Goal: Task Accomplishment & Management: Manage account settings

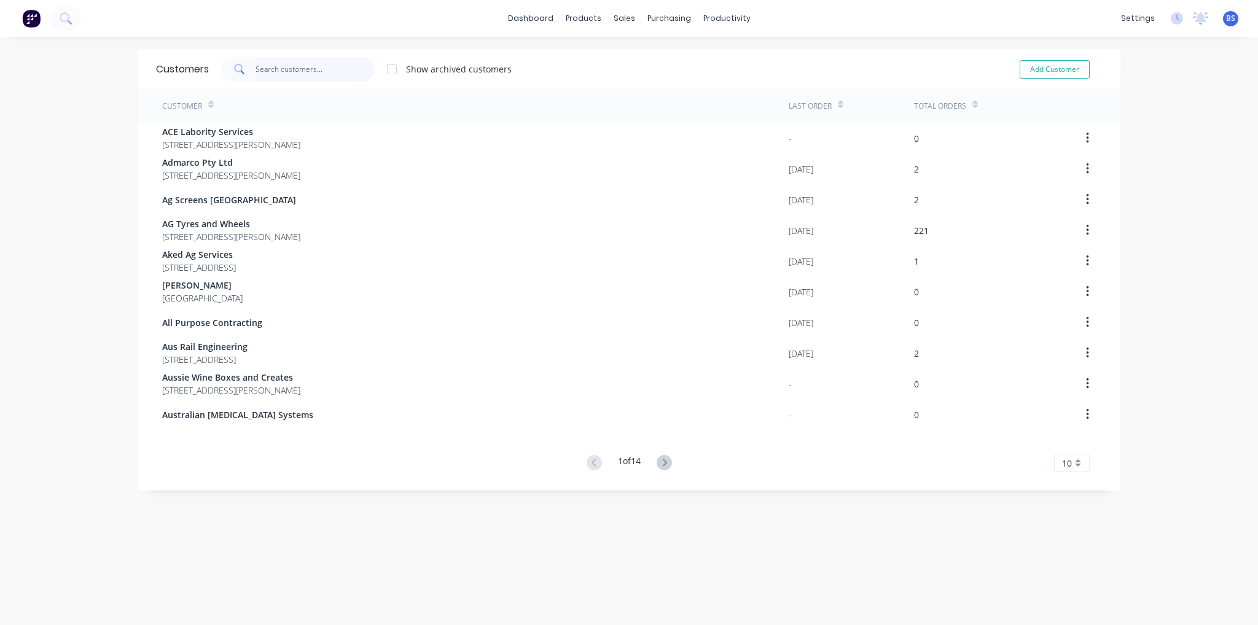
click at [290, 77] on input "text" at bounding box center [316, 69] width 120 height 25
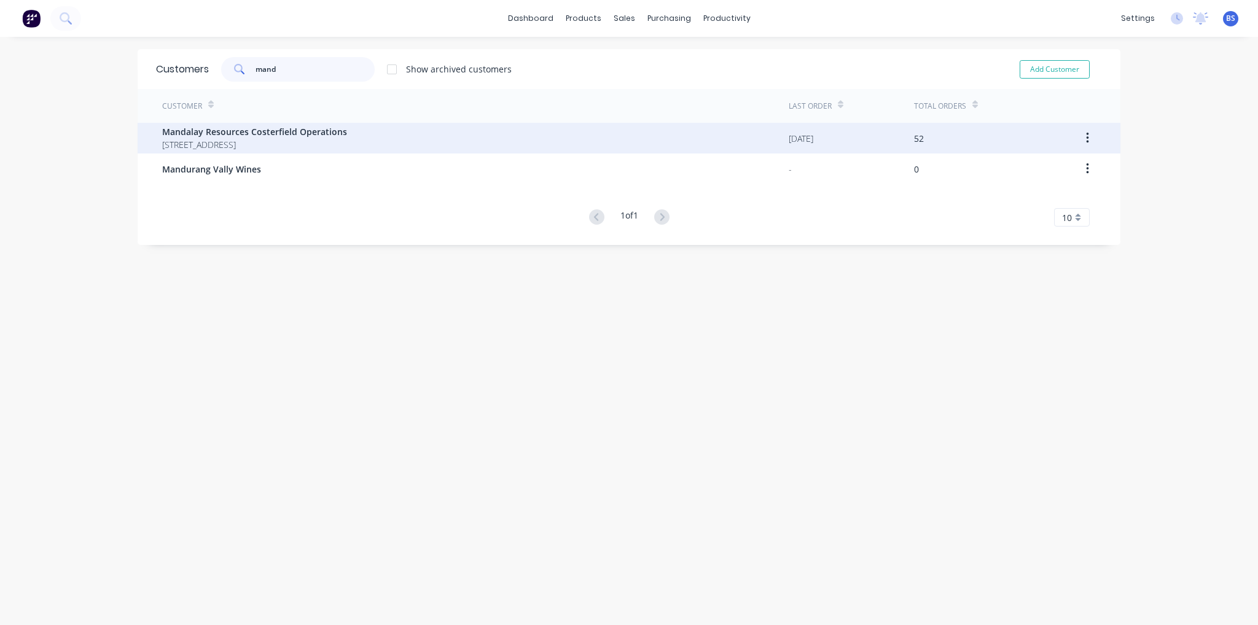
type input "mand"
click at [304, 126] on span "Mandalay Resources Costerfield Operations" at bounding box center [254, 131] width 185 height 13
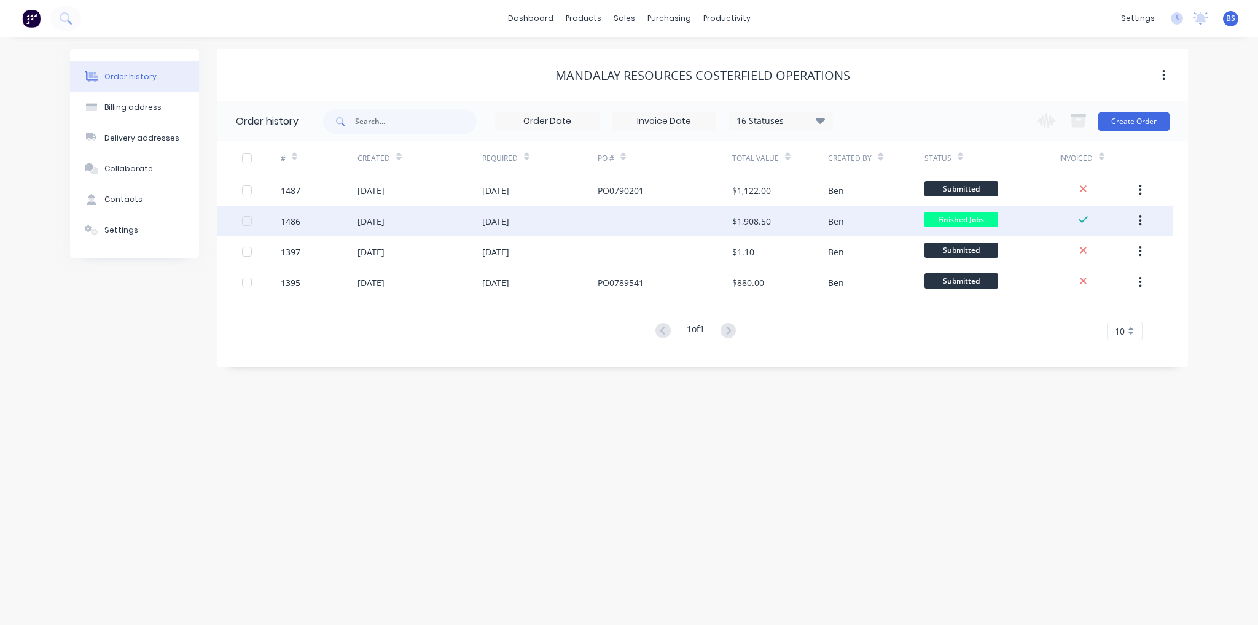
click at [596, 222] on div "[DATE]" at bounding box center [539, 221] width 115 height 31
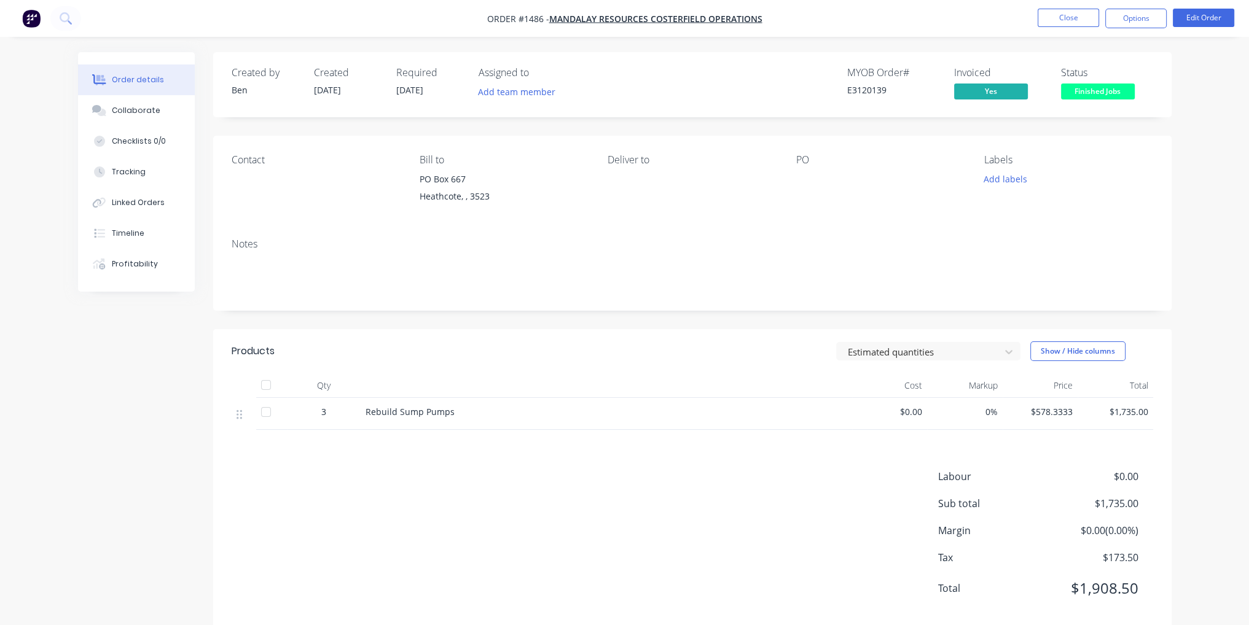
click at [807, 182] on div at bounding box center [873, 179] width 154 height 17
click at [802, 165] on div "PO" at bounding box center [880, 160] width 168 height 12
drag, startPoint x: 805, startPoint y: 173, endPoint x: 813, endPoint y: 141, distance: 32.8
click at [805, 173] on div at bounding box center [873, 179] width 154 height 17
click at [816, 158] on div "PO" at bounding box center [880, 160] width 168 height 12
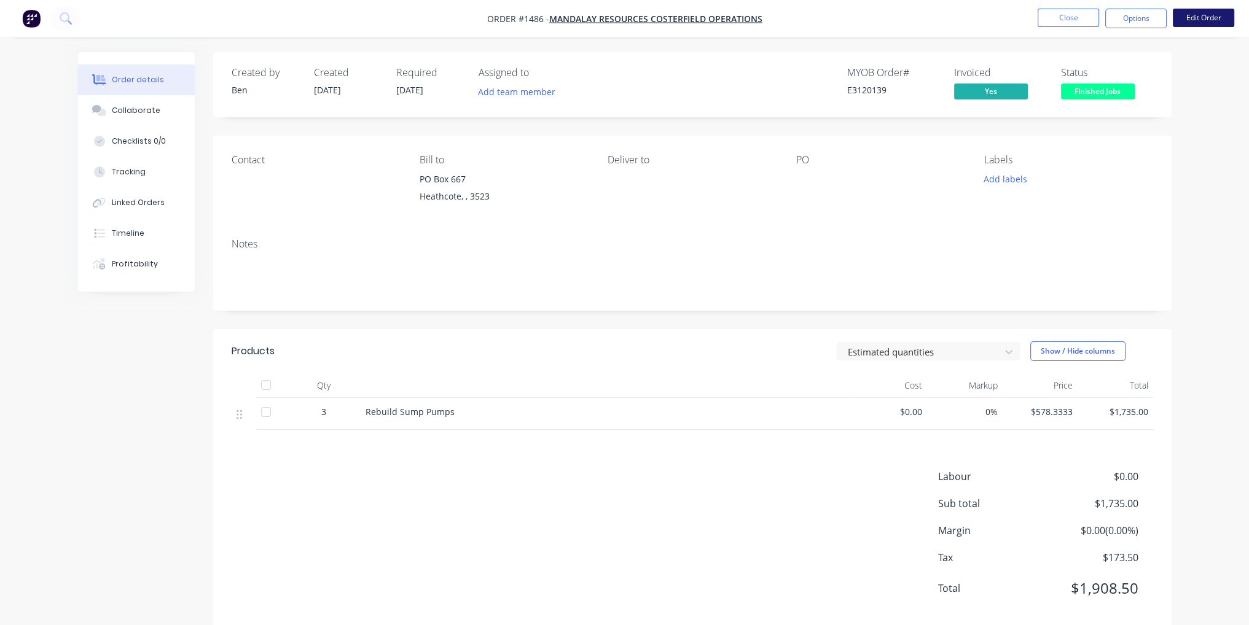
click at [1221, 18] on button "Edit Order" at bounding box center [1203, 18] width 61 height 18
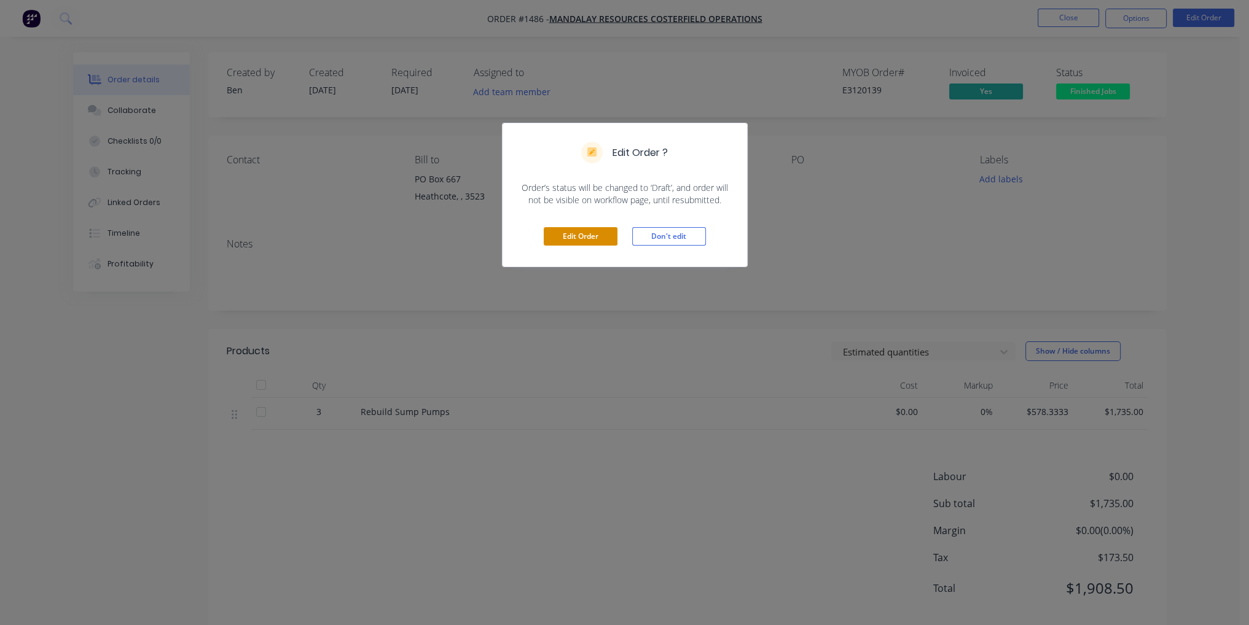
click at [586, 235] on button "Edit Order" at bounding box center [581, 236] width 74 height 18
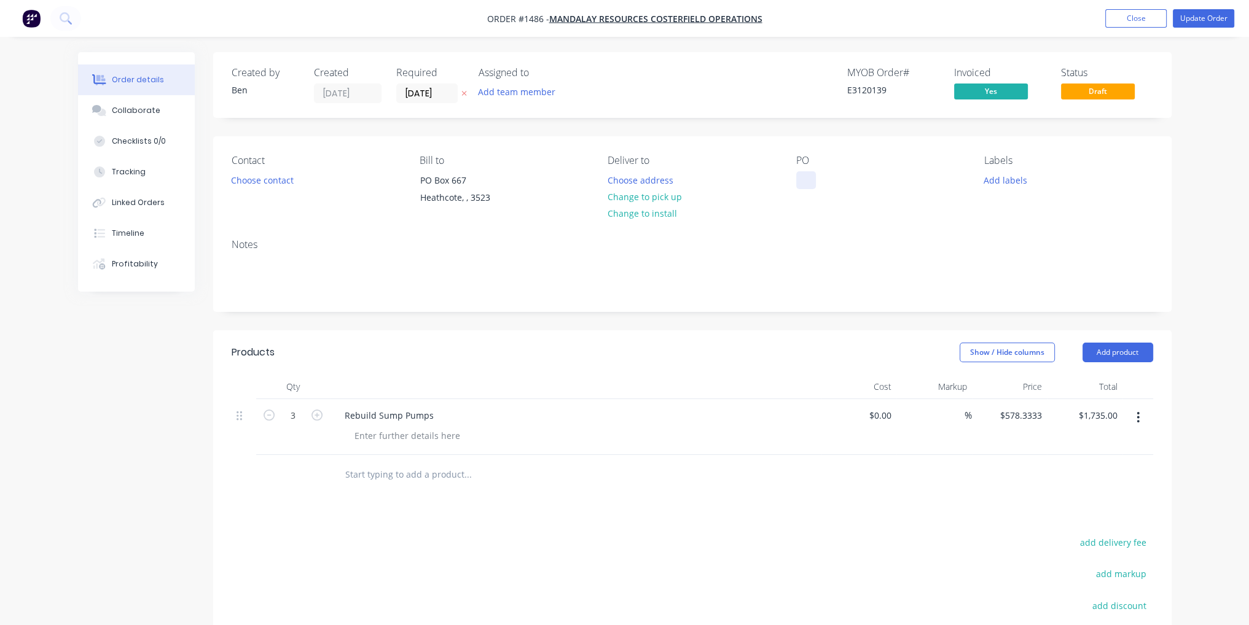
click at [799, 178] on div at bounding box center [806, 180] width 20 height 18
paste div
click at [1129, 22] on button "Close" at bounding box center [1135, 18] width 61 height 18
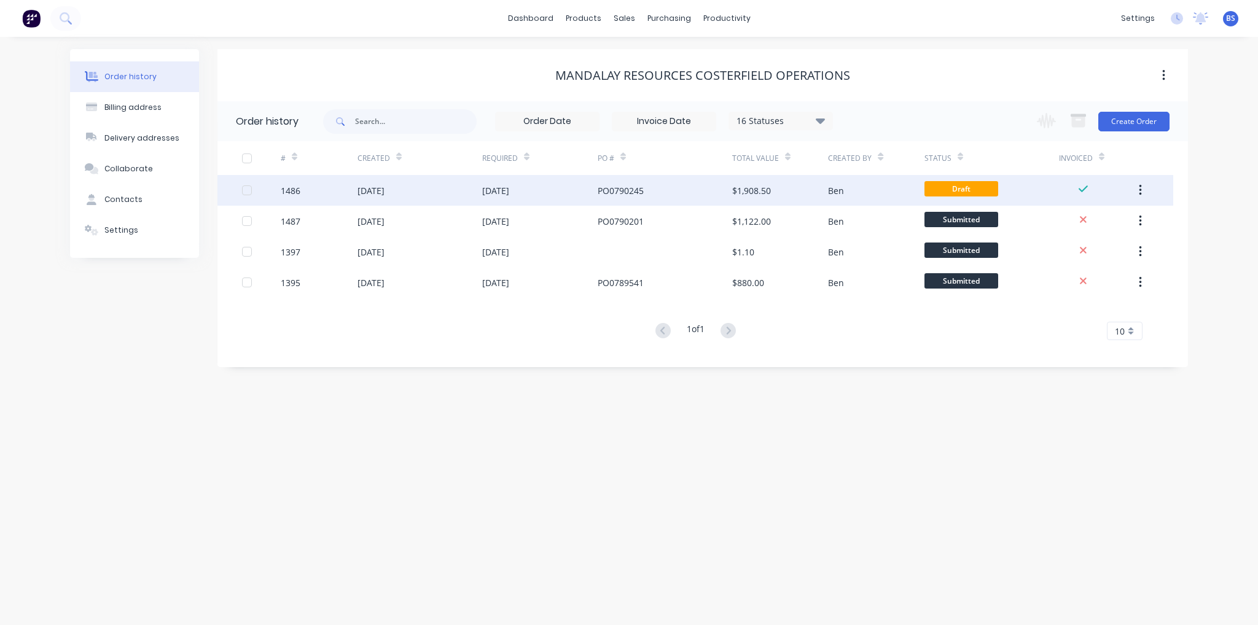
click at [760, 187] on div "$1,908.50" at bounding box center [751, 190] width 39 height 13
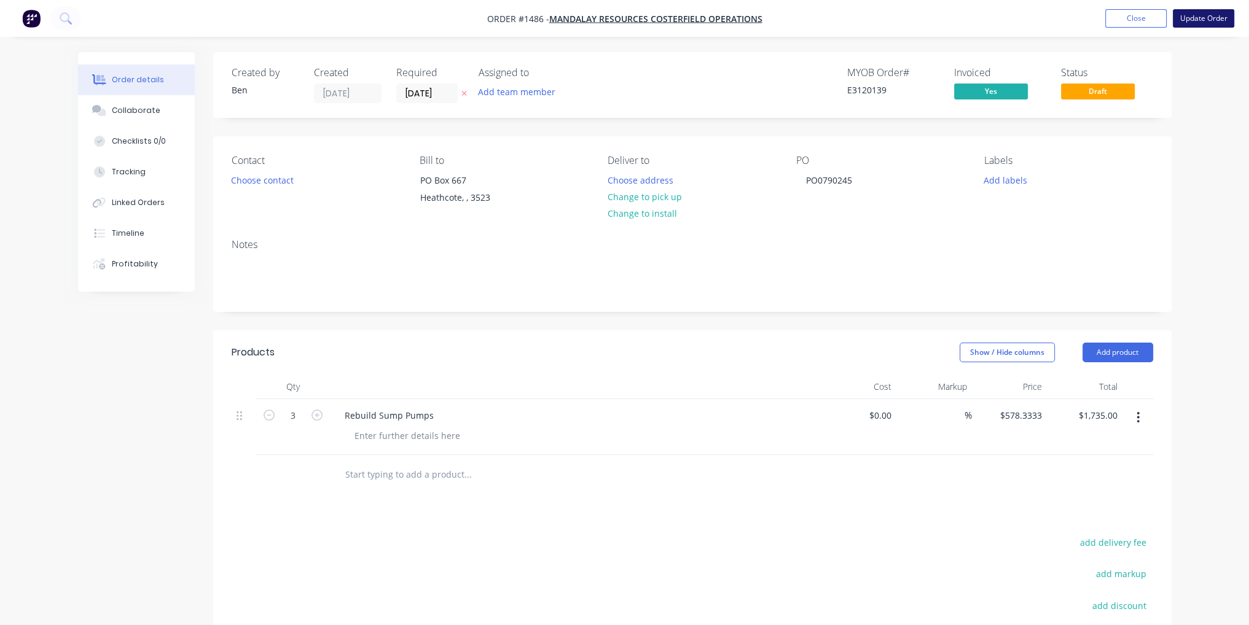
click at [1207, 24] on button "Update Order" at bounding box center [1203, 18] width 61 height 18
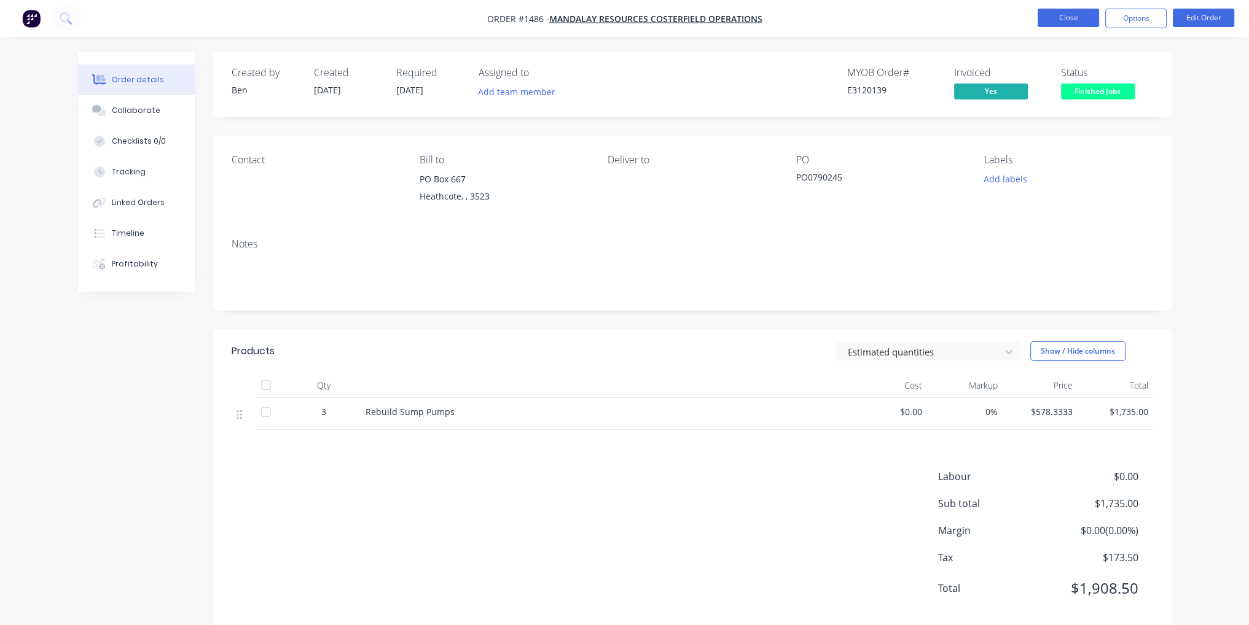
click at [1088, 18] on button "Close" at bounding box center [1068, 18] width 61 height 18
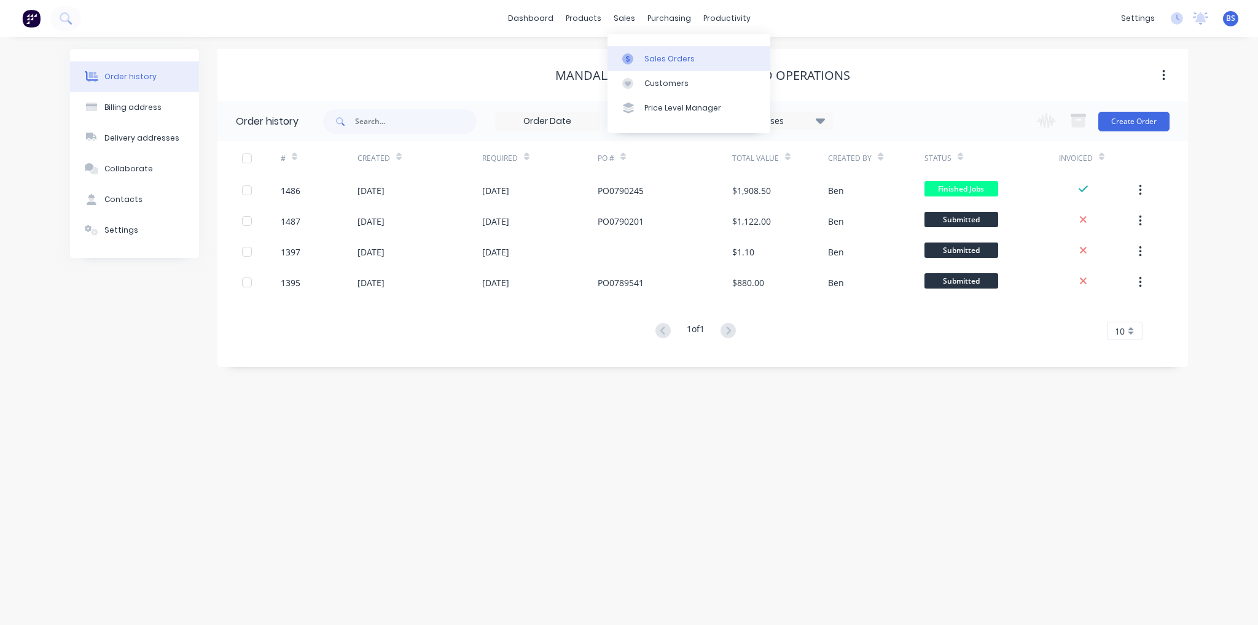
click at [674, 56] on div "Sales Orders" at bounding box center [669, 58] width 50 height 11
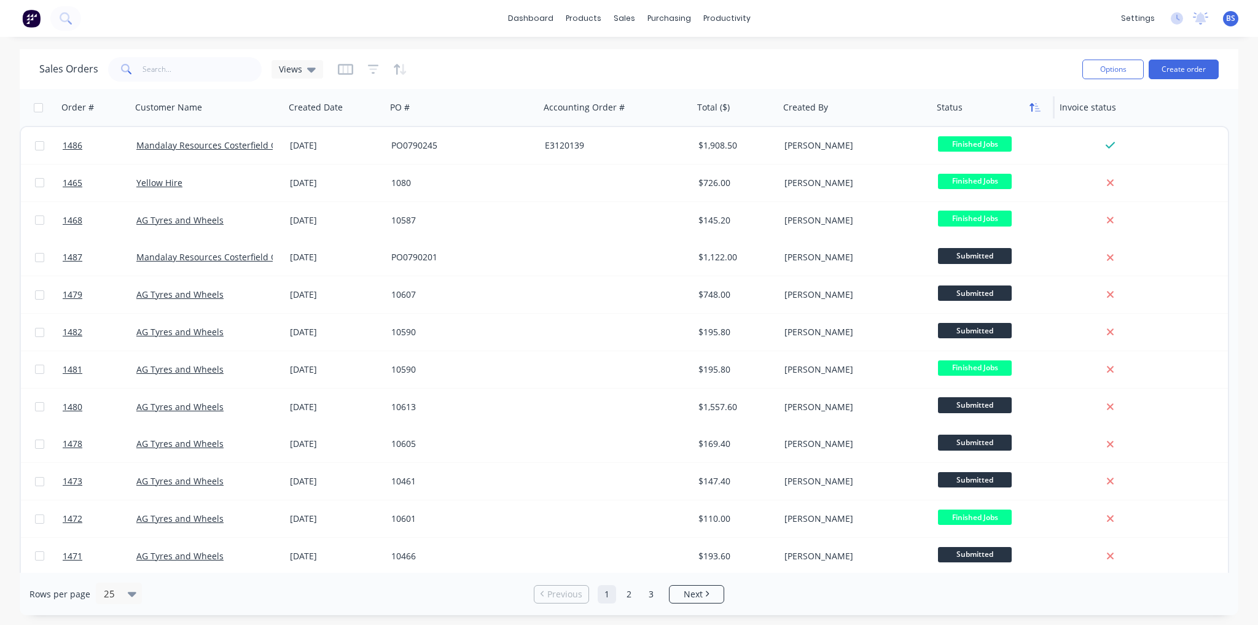
click at [1032, 116] on button "button" at bounding box center [1035, 107] width 18 height 18
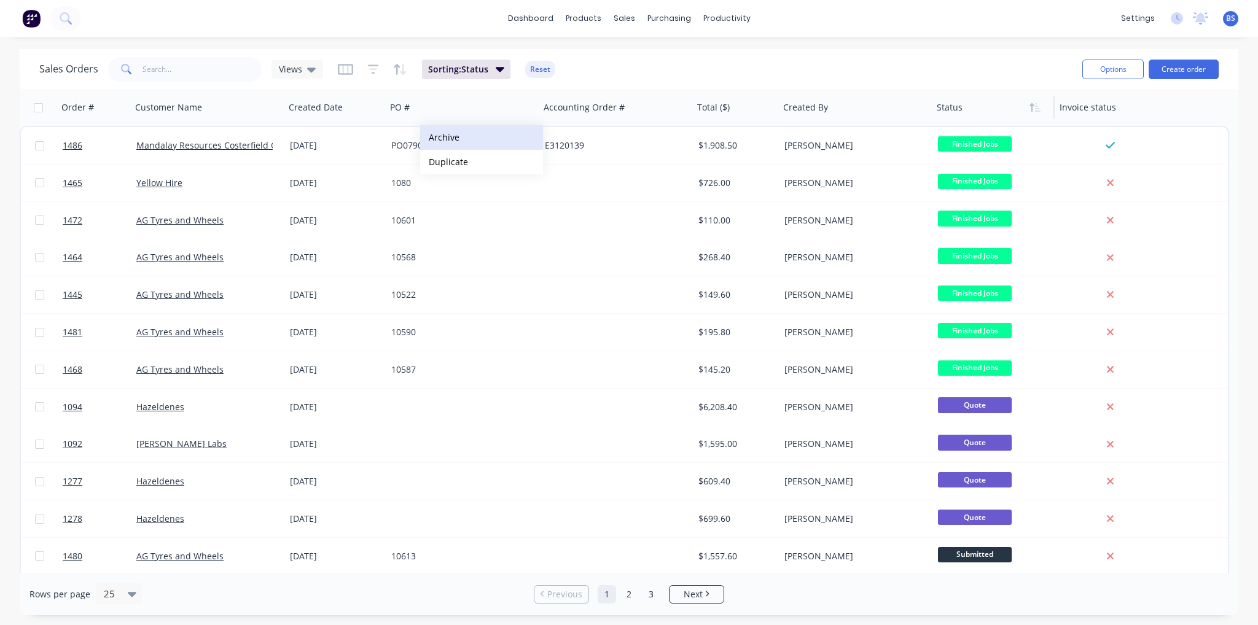
click at [482, 126] on button "Archive" at bounding box center [481, 137] width 123 height 25
